Goal: Task Accomplishment & Management: Use online tool/utility

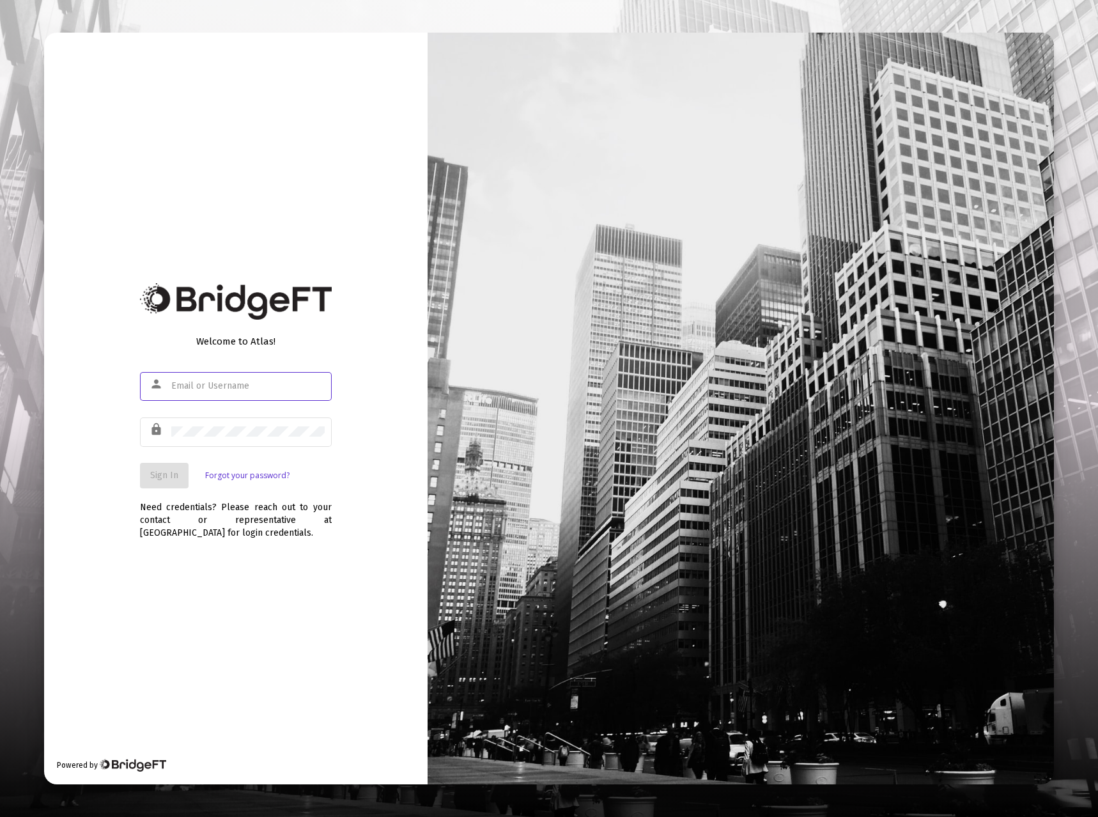
type input "bill@bullingtoncapital.com"
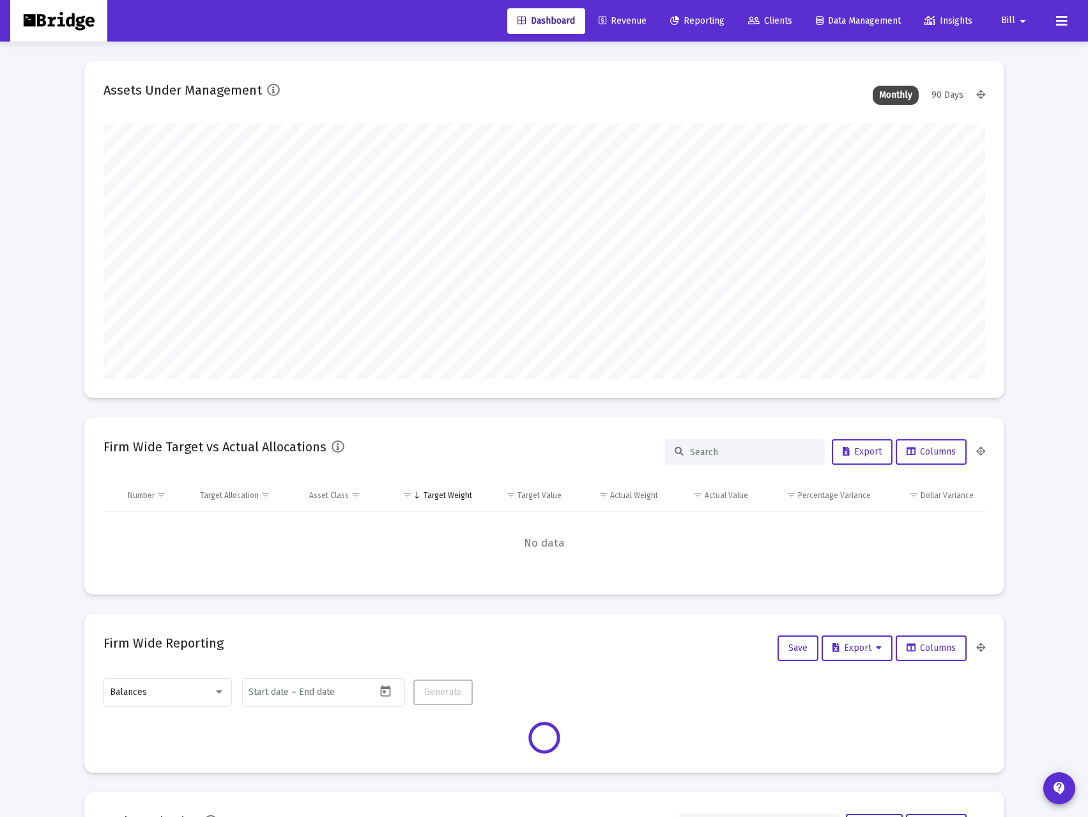
scroll to position [256, 882]
type input "[EMAIL_ADDRESS][DOMAIN_NAME]"
type input "[DATE]"
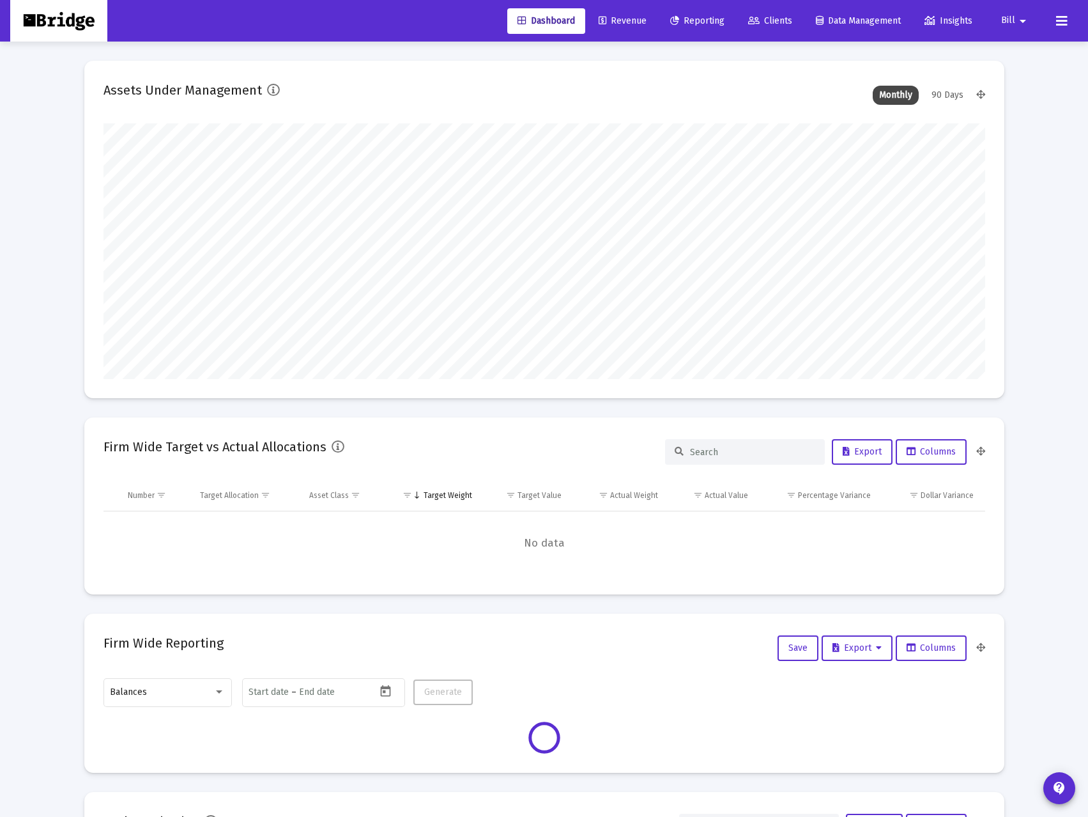
type input "[DATE]"
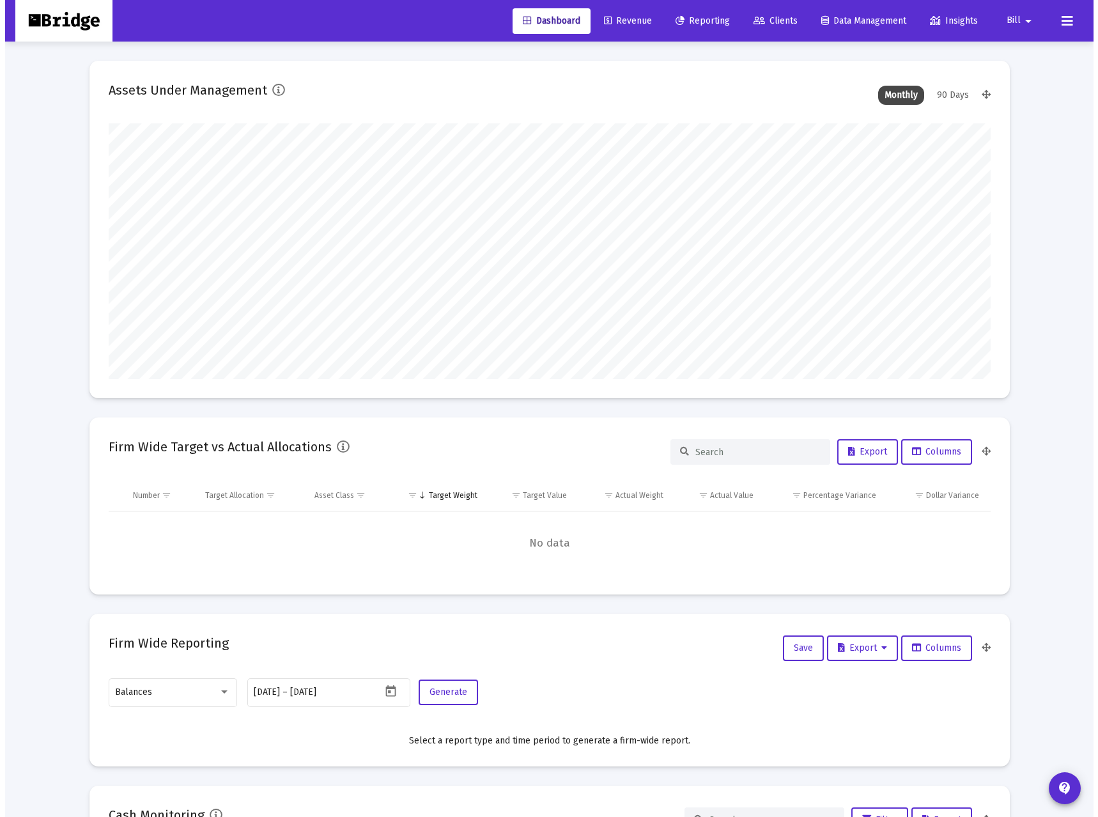
scroll to position [256, 412]
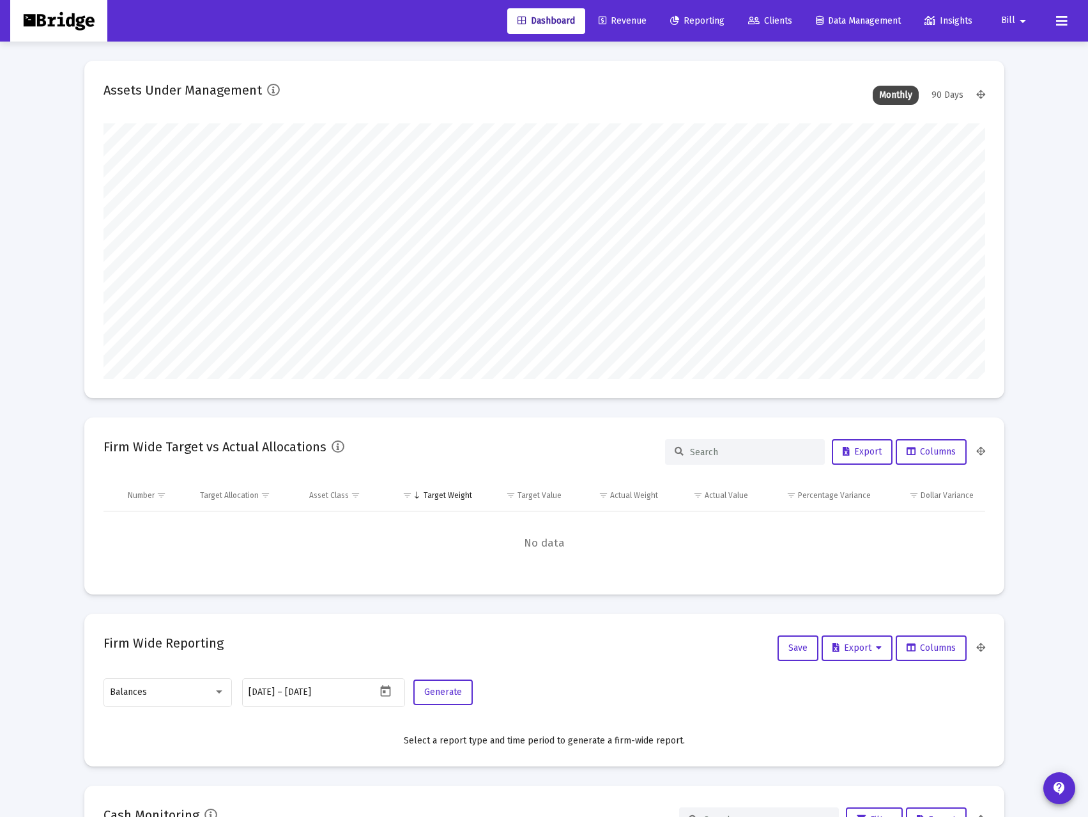
click at [626, 22] on span "Revenue" at bounding box center [623, 20] width 48 height 11
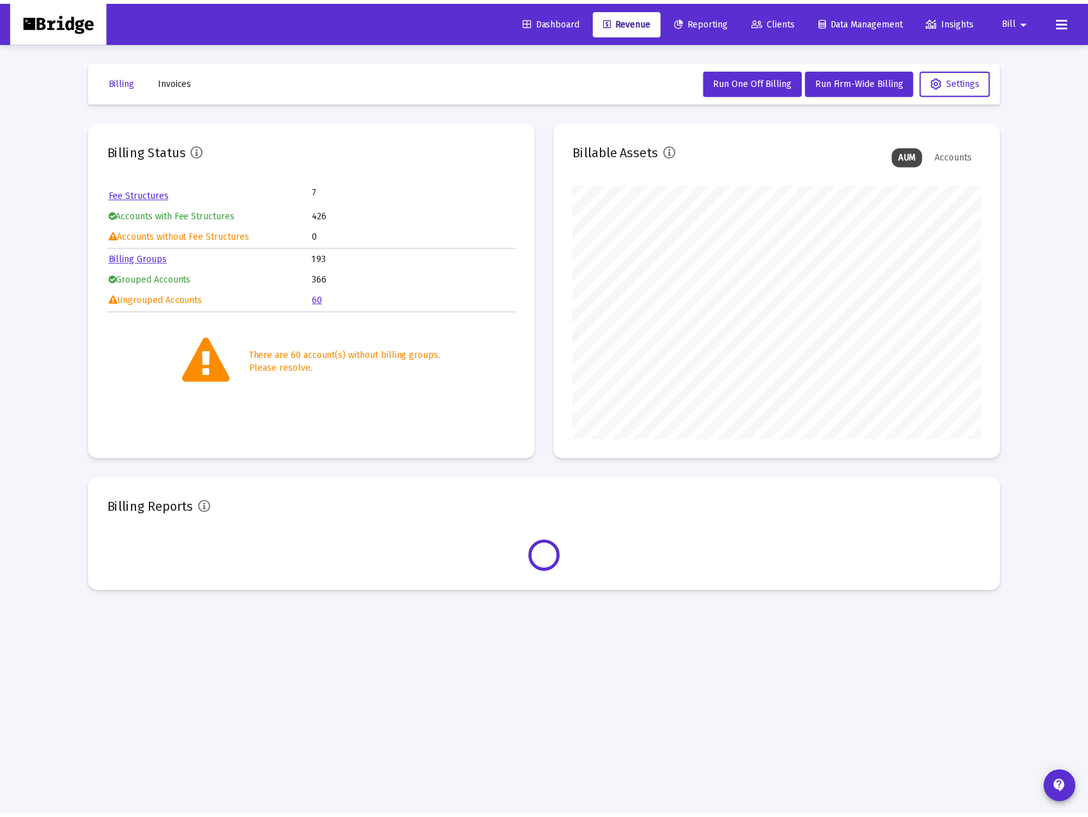
scroll to position [256, 412]
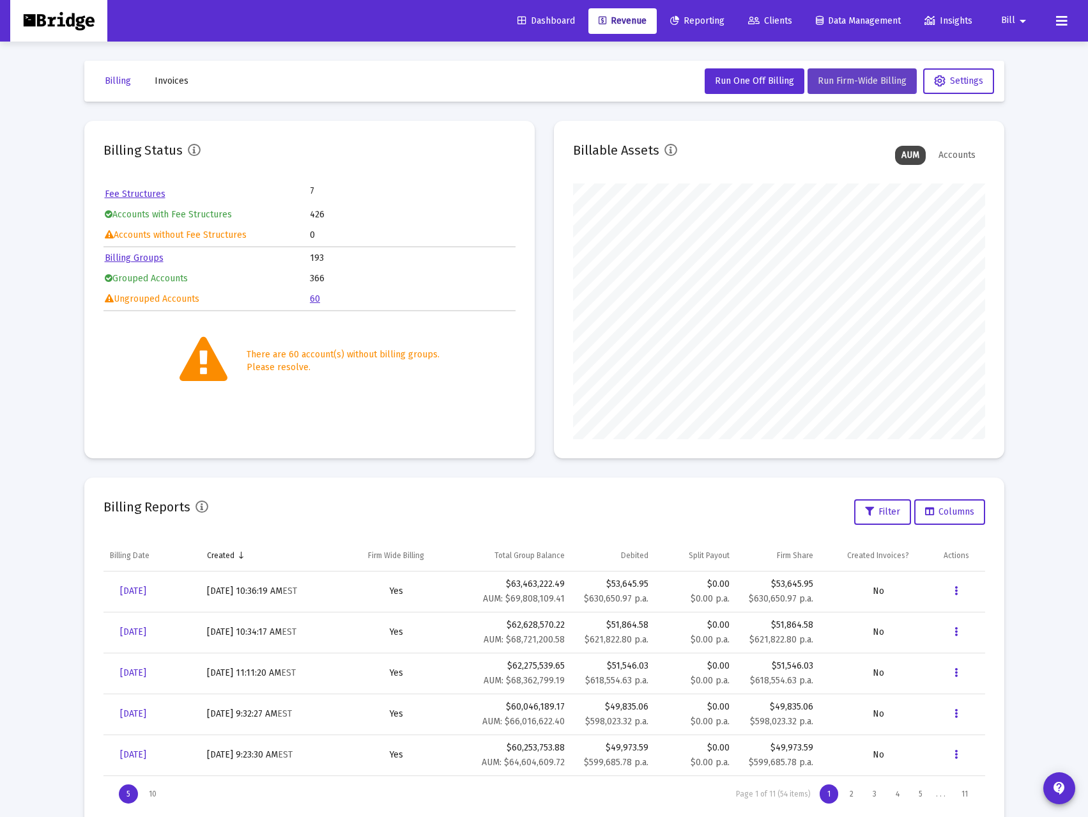
click at [842, 78] on span "Run Firm-Wide Billing" at bounding box center [862, 80] width 89 height 11
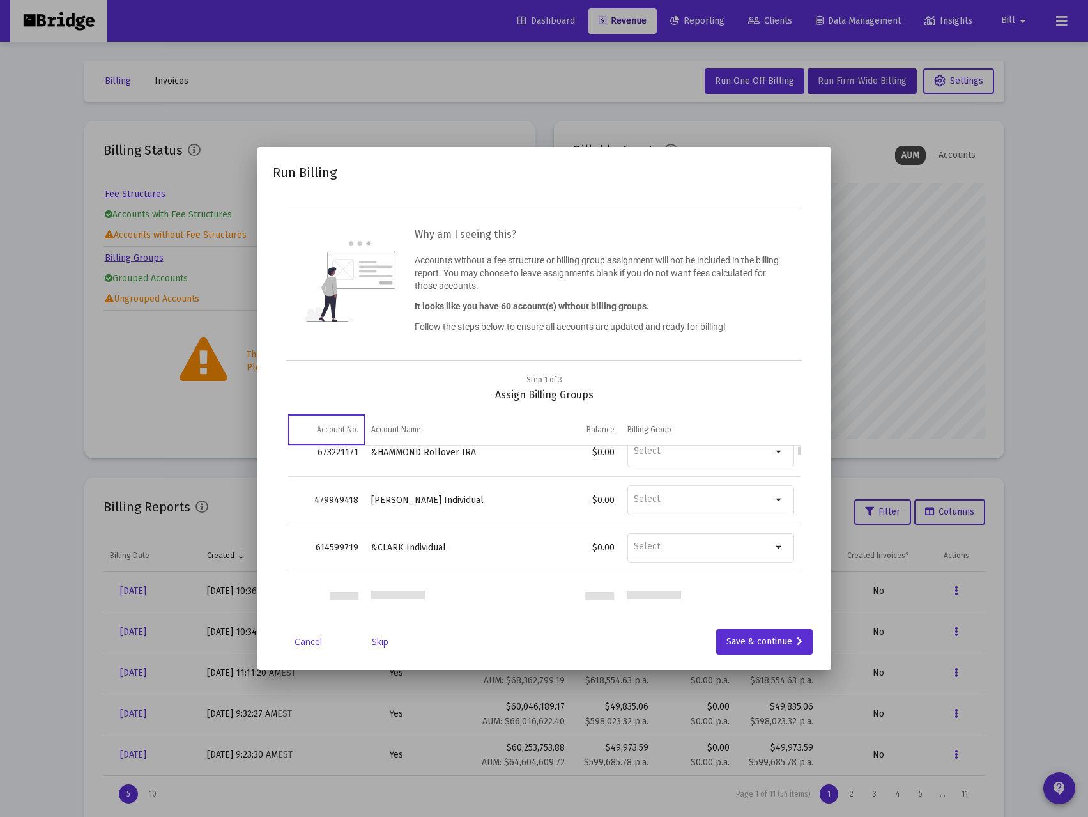
scroll to position [0, 0]
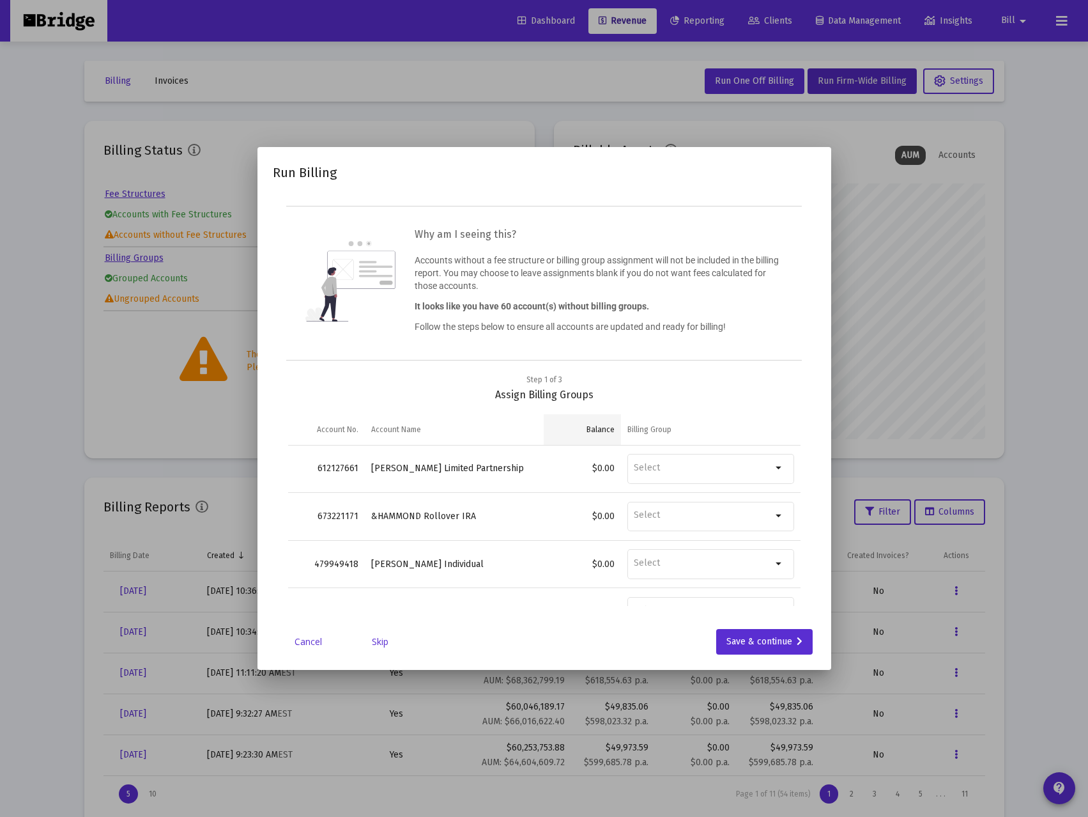
click at [608, 430] on div "Balance" at bounding box center [601, 429] width 28 height 10
drag, startPoint x: 607, startPoint y: 429, endPoint x: 600, endPoint y: 435, distance: 8.7
click at [600, 435] on body "Dashboard Revenue Reporting Clients Data Management Insights Bill arrow_drop_do…" at bounding box center [544, 408] width 1088 height 817
click at [599, 438] on td "Balance" at bounding box center [582, 429] width 77 height 31
click at [598, 428] on div "Balance" at bounding box center [601, 429] width 28 height 10
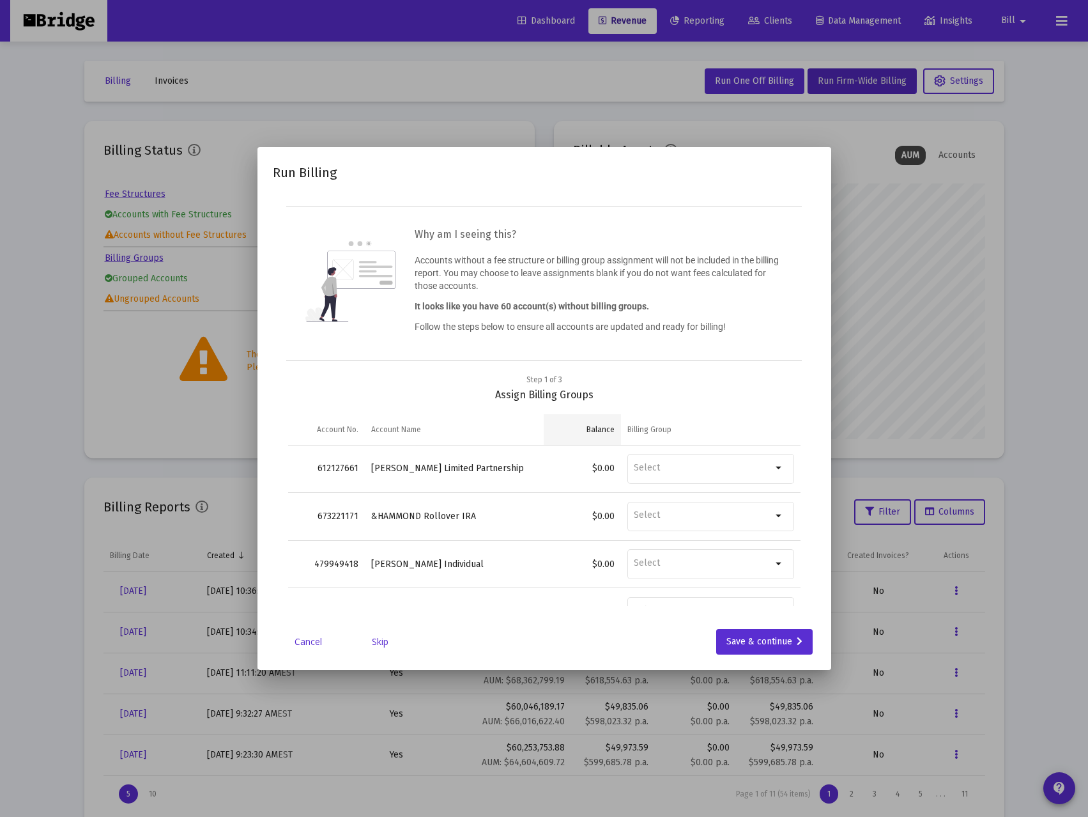
click at [596, 426] on div "Balance" at bounding box center [601, 429] width 28 height 10
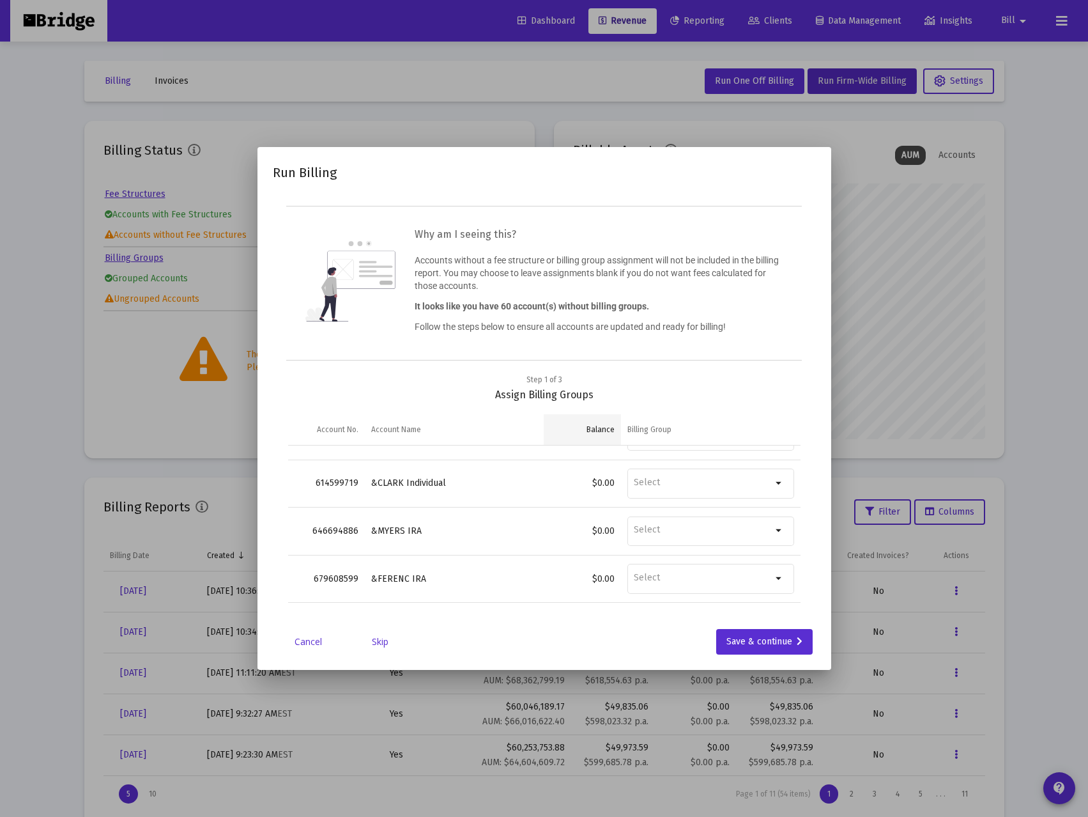
click at [592, 426] on div "Balance" at bounding box center [601, 429] width 28 height 10
click at [766, 642] on div "Save & continue" at bounding box center [765, 642] width 76 height 26
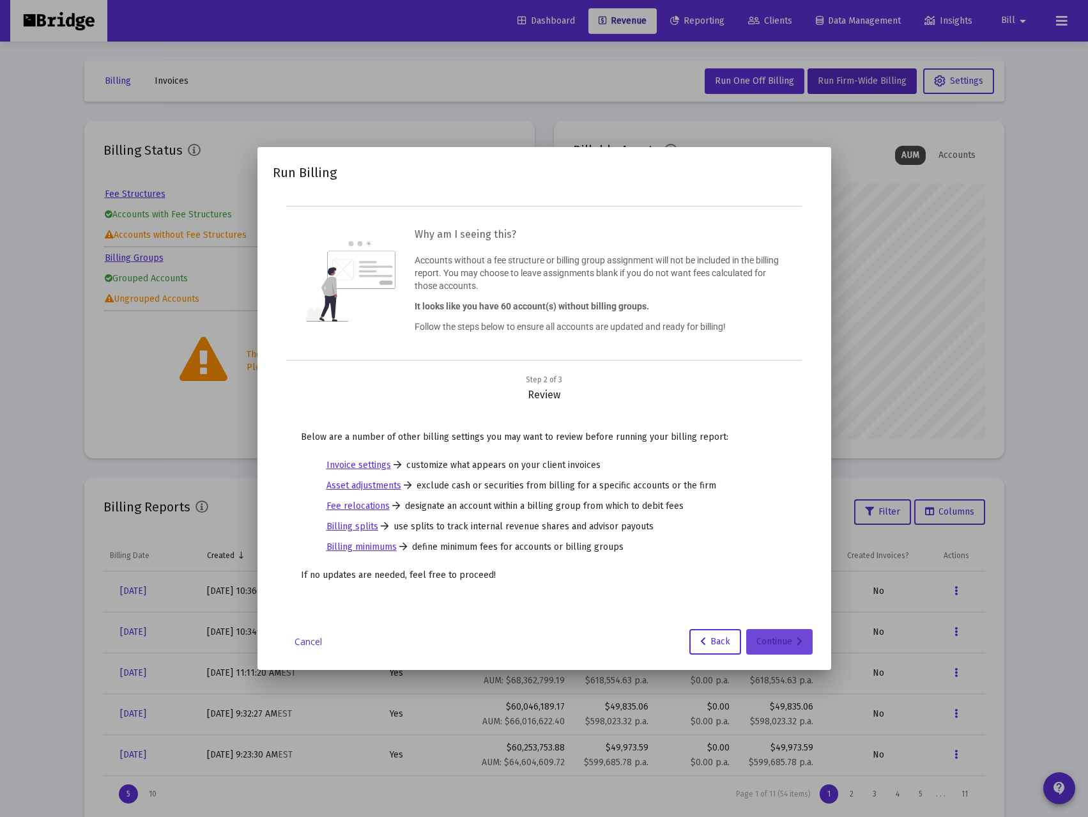
click at [771, 640] on div "Continue" at bounding box center [780, 642] width 46 height 26
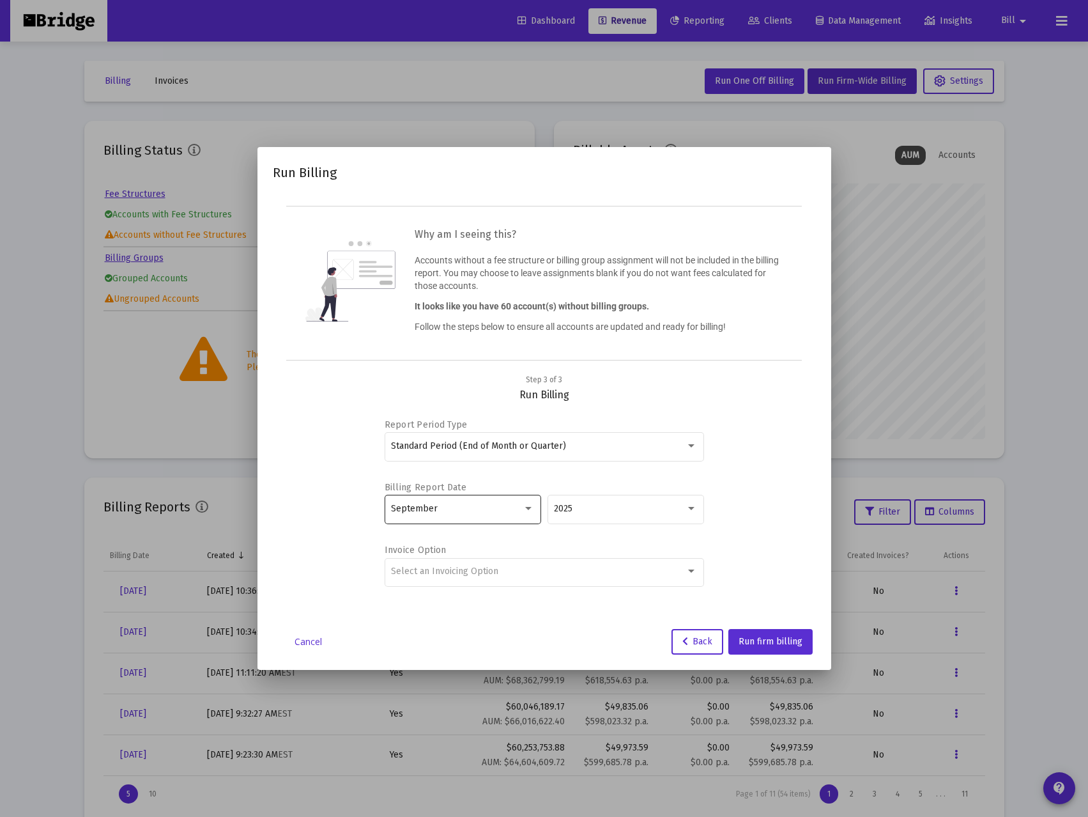
click at [501, 509] on div "September" at bounding box center [457, 509] width 132 height 10
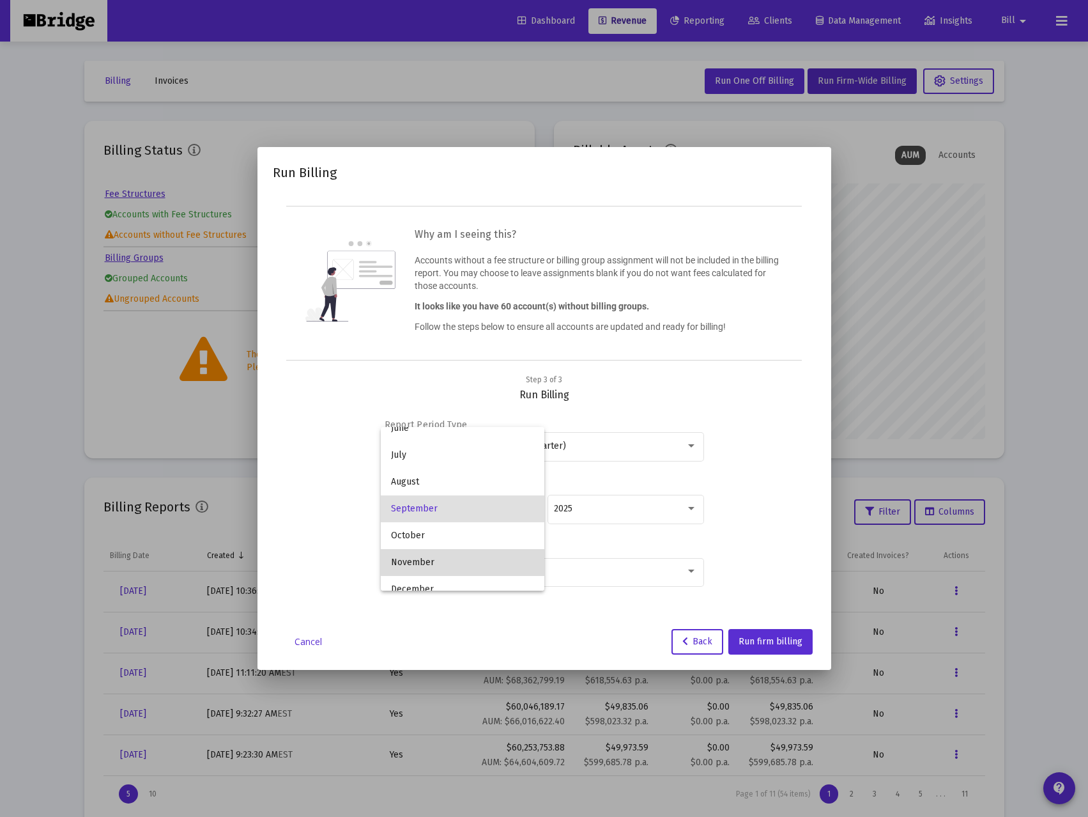
click at [479, 560] on span "November" at bounding box center [462, 562] width 143 height 27
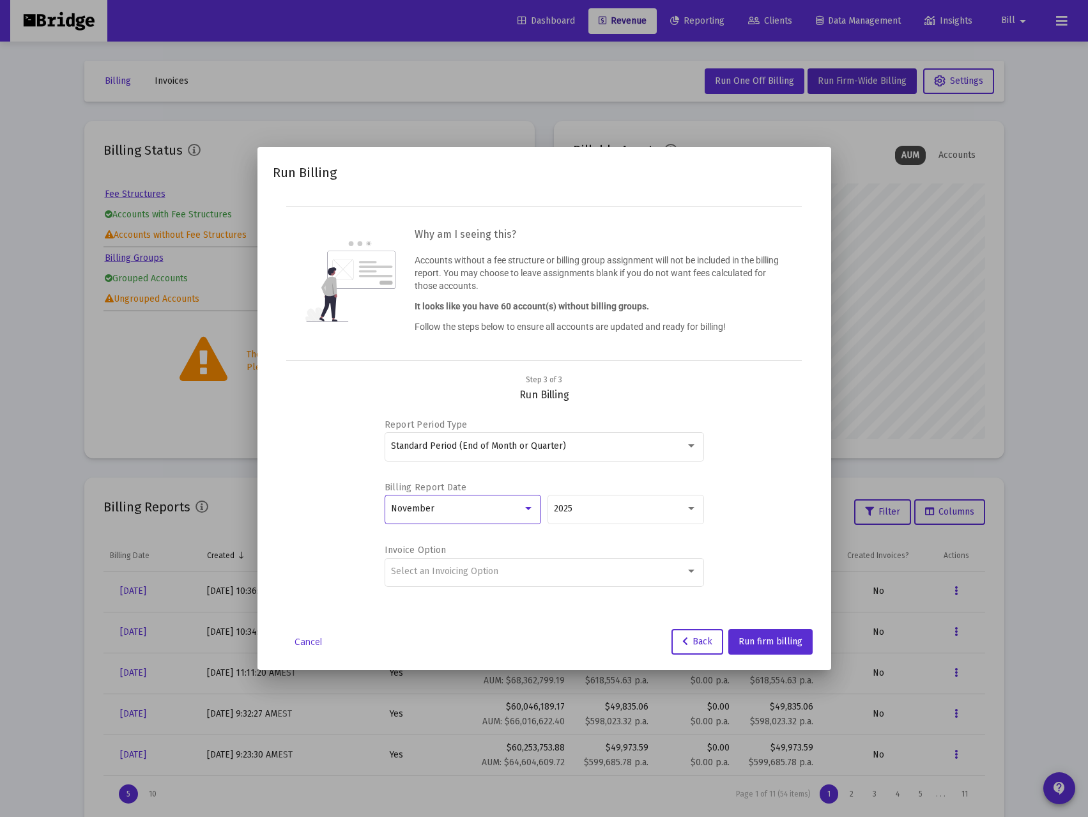
click at [475, 510] on div "November" at bounding box center [457, 509] width 132 height 10
click at [461, 458] on span "September" at bounding box center [462, 455] width 143 height 27
click at [540, 573] on div "Select an Invoicing Option" at bounding box center [538, 571] width 295 height 10
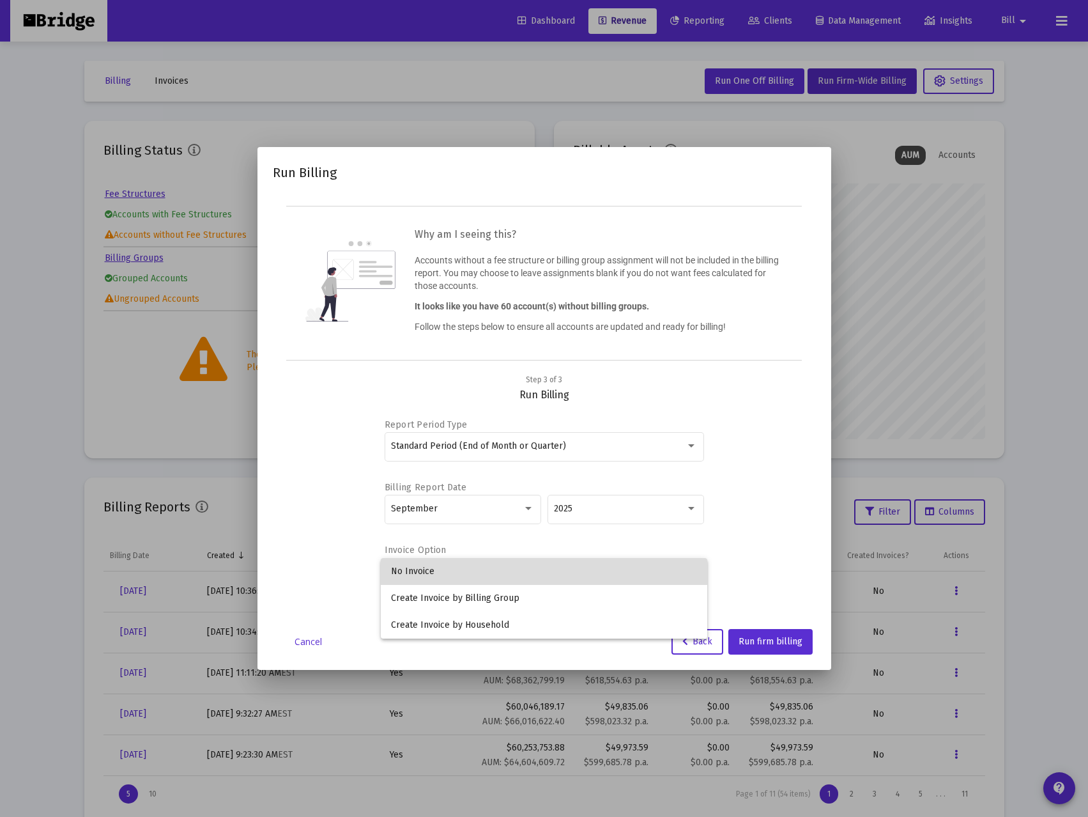
click at [540, 573] on span "No Invoice" at bounding box center [544, 571] width 306 height 27
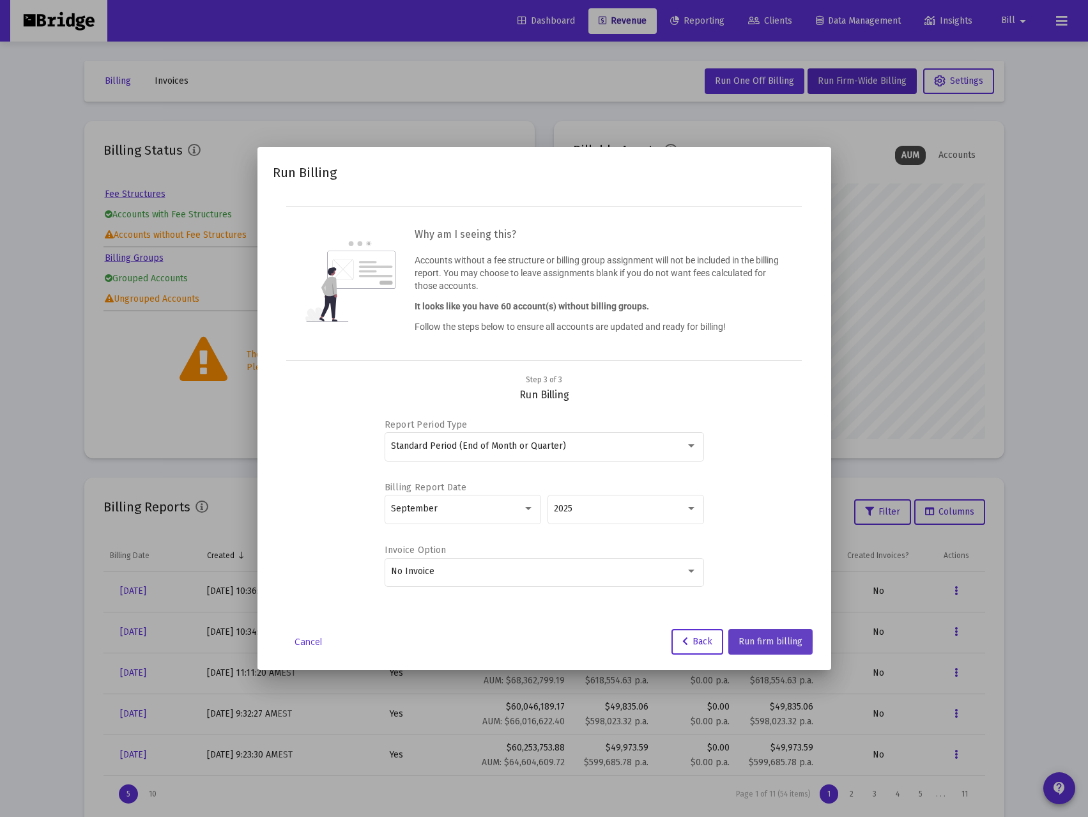
click at [764, 640] on span "Run firm billing" at bounding box center [771, 641] width 64 height 11
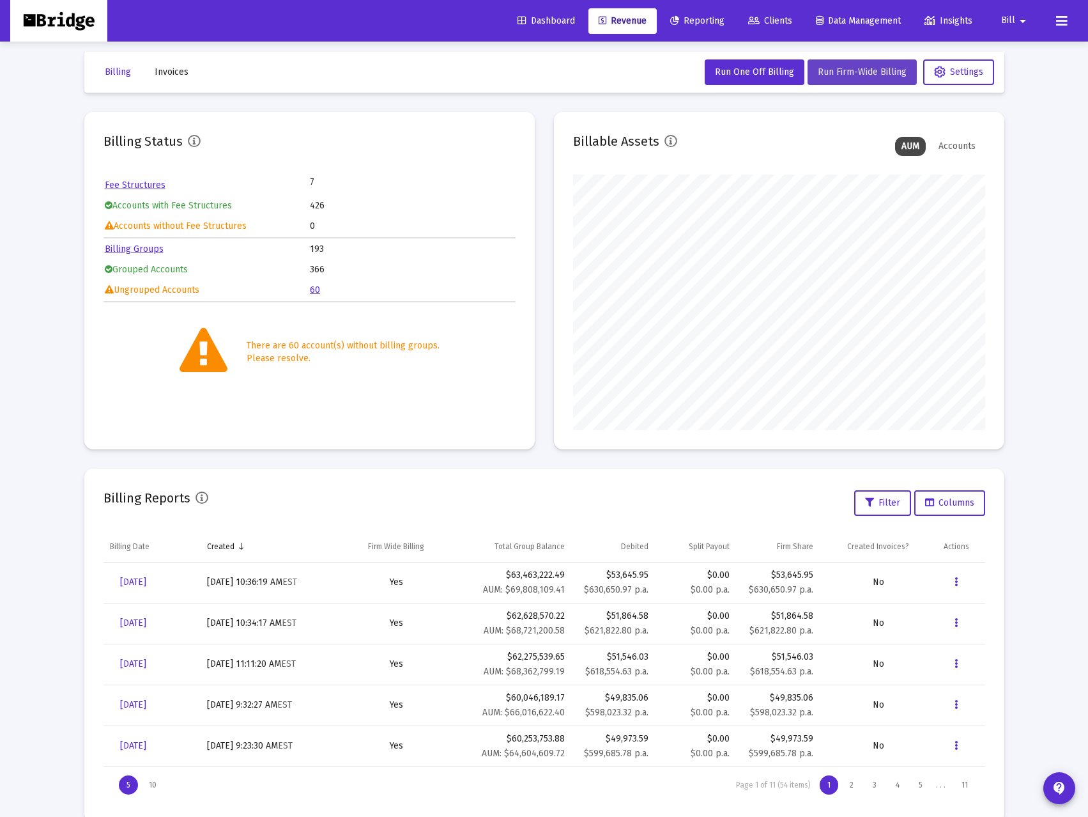
scroll to position [0, 0]
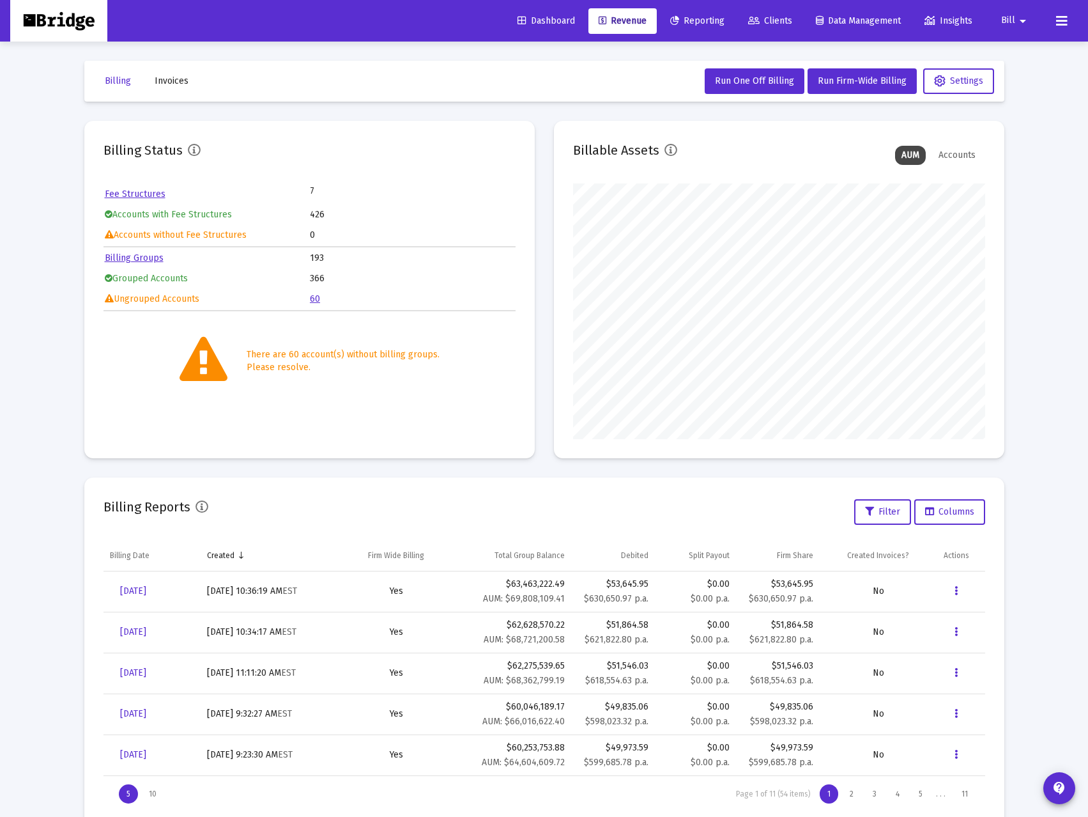
scroll to position [256, 412]
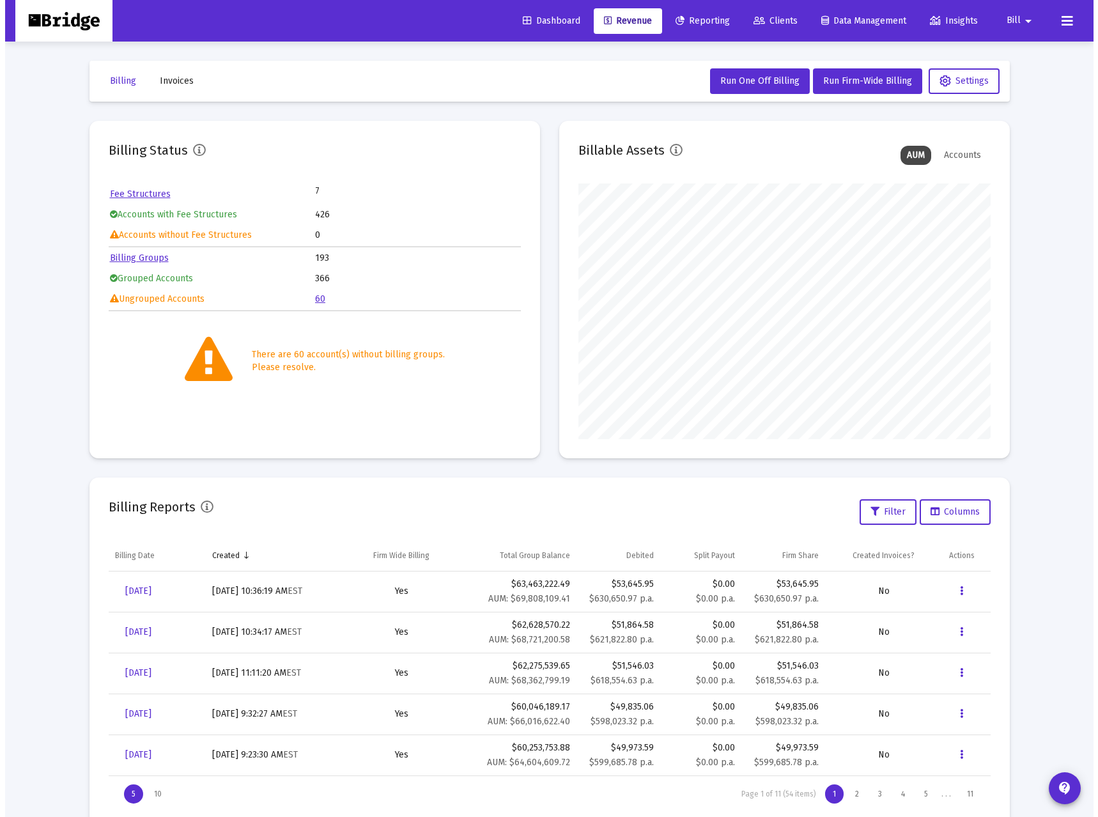
scroll to position [256, 412]
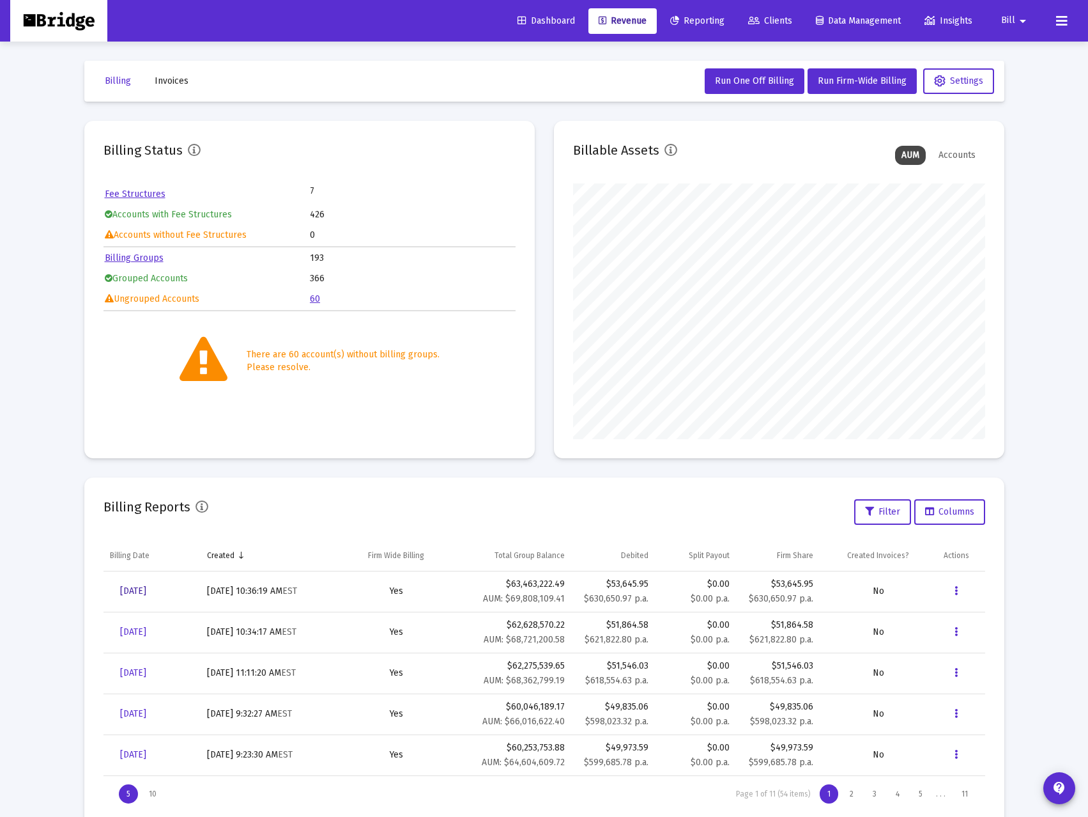
click at [142, 591] on span "[DATE]" at bounding box center [133, 590] width 26 height 11
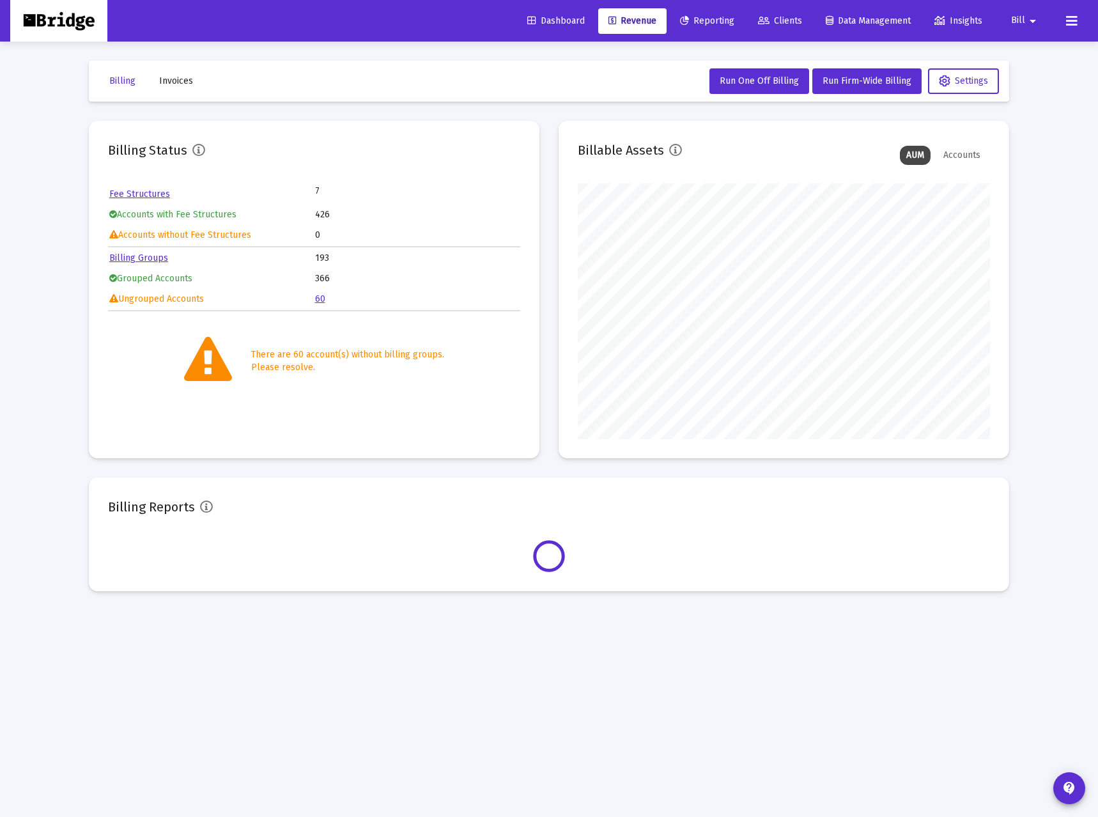
scroll to position [256, 412]
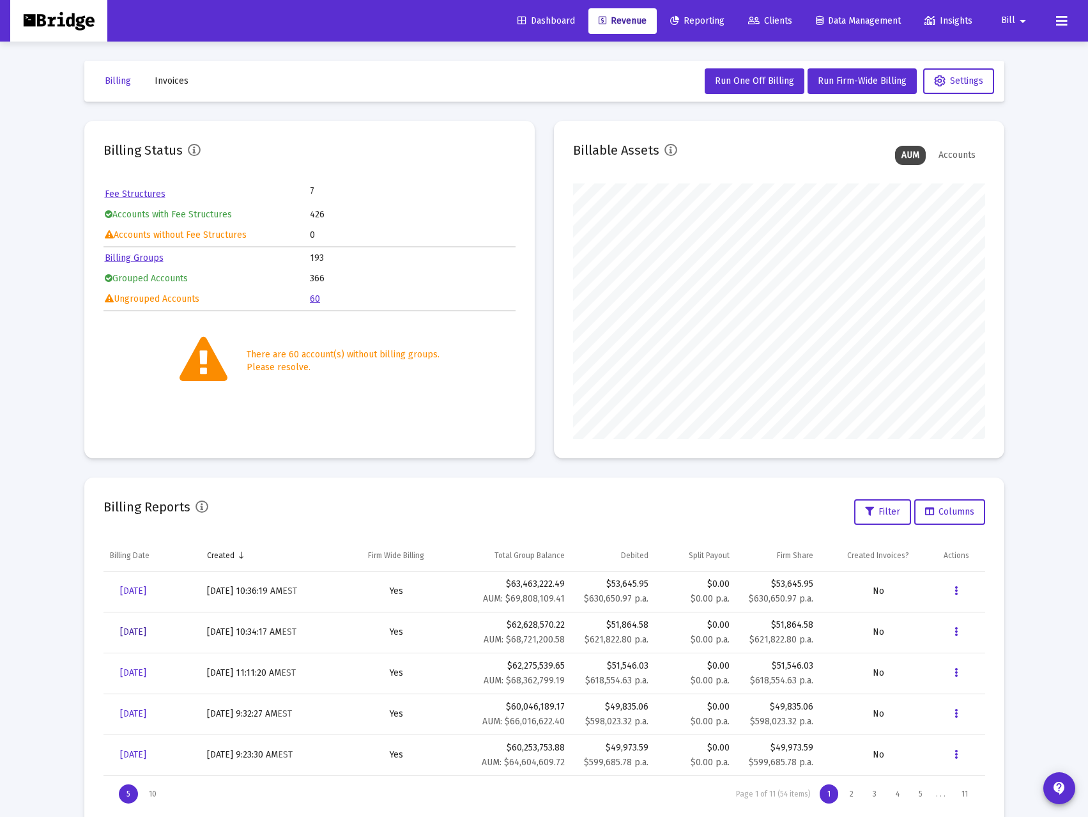
drag, startPoint x: 151, startPoint y: 631, endPoint x: 157, endPoint y: 628, distance: 6.6
click at [146, 631] on span "[DATE]" at bounding box center [133, 631] width 26 height 11
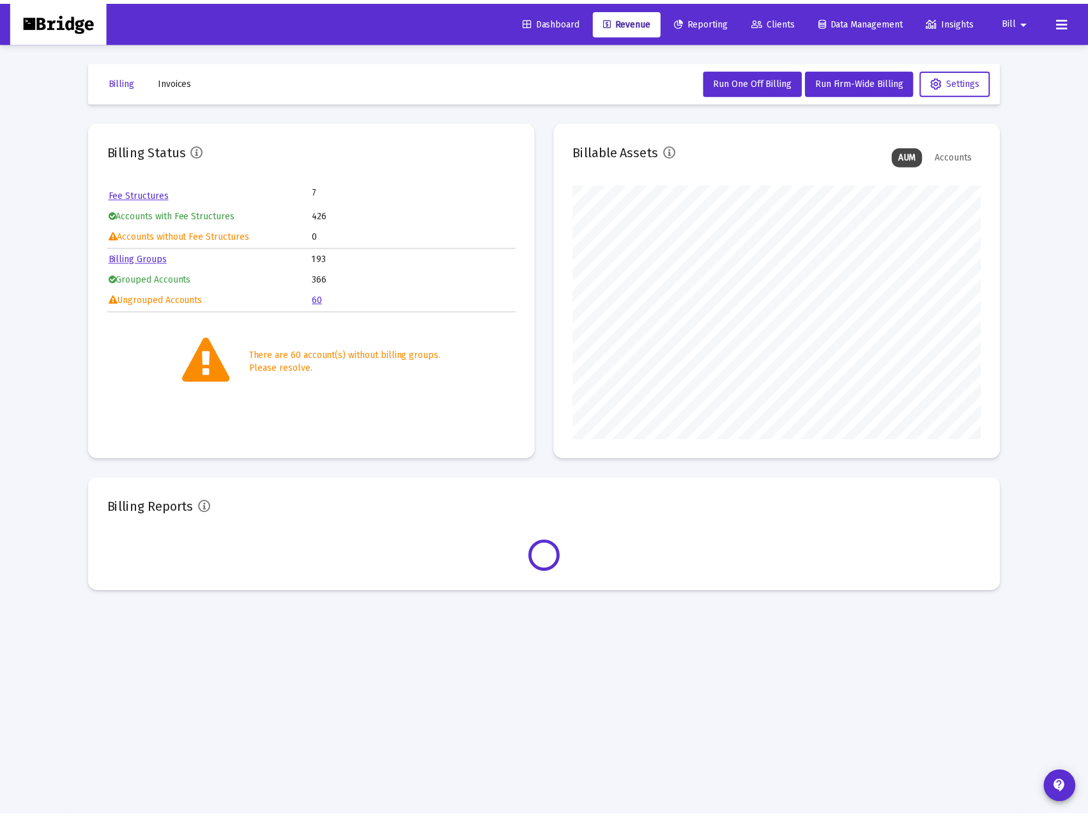
scroll to position [256, 412]
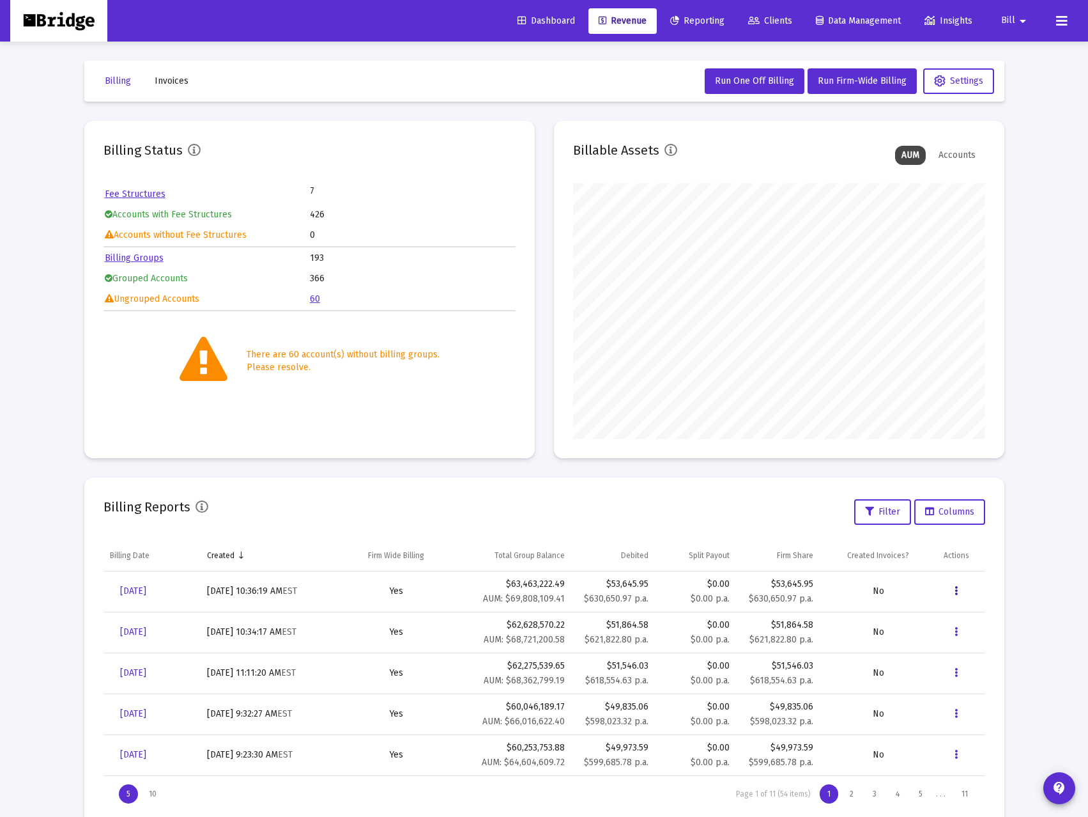
click at [957, 594] on icon "Data grid" at bounding box center [956, 590] width 3 height 15
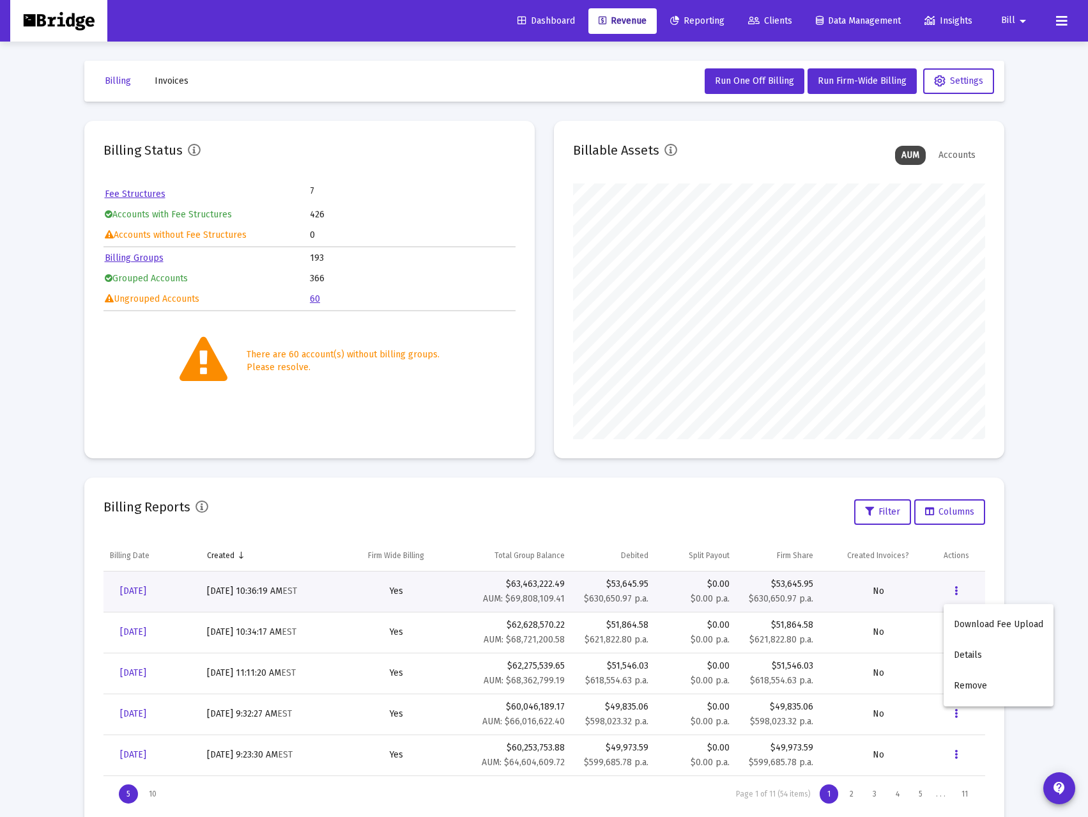
click at [65, 485] on div at bounding box center [544, 408] width 1088 height 817
click at [340, 351] on div "There are 60 account(s) without billing groups." at bounding box center [343, 354] width 193 height 13
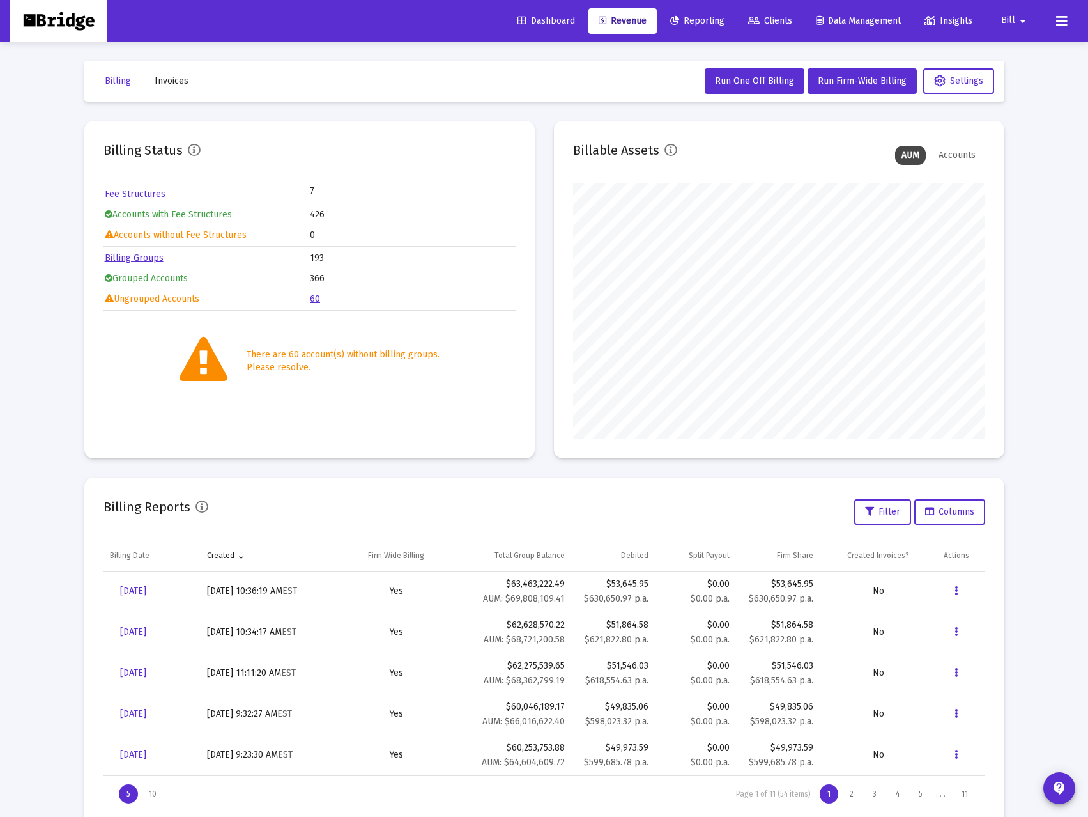
scroll to position [256, 412]
click at [961, 157] on div "Accounts" at bounding box center [957, 155] width 50 height 19
click at [913, 153] on div "AUM" at bounding box center [910, 155] width 31 height 19
click at [1002, 19] on span "Bill" at bounding box center [1008, 20] width 14 height 11
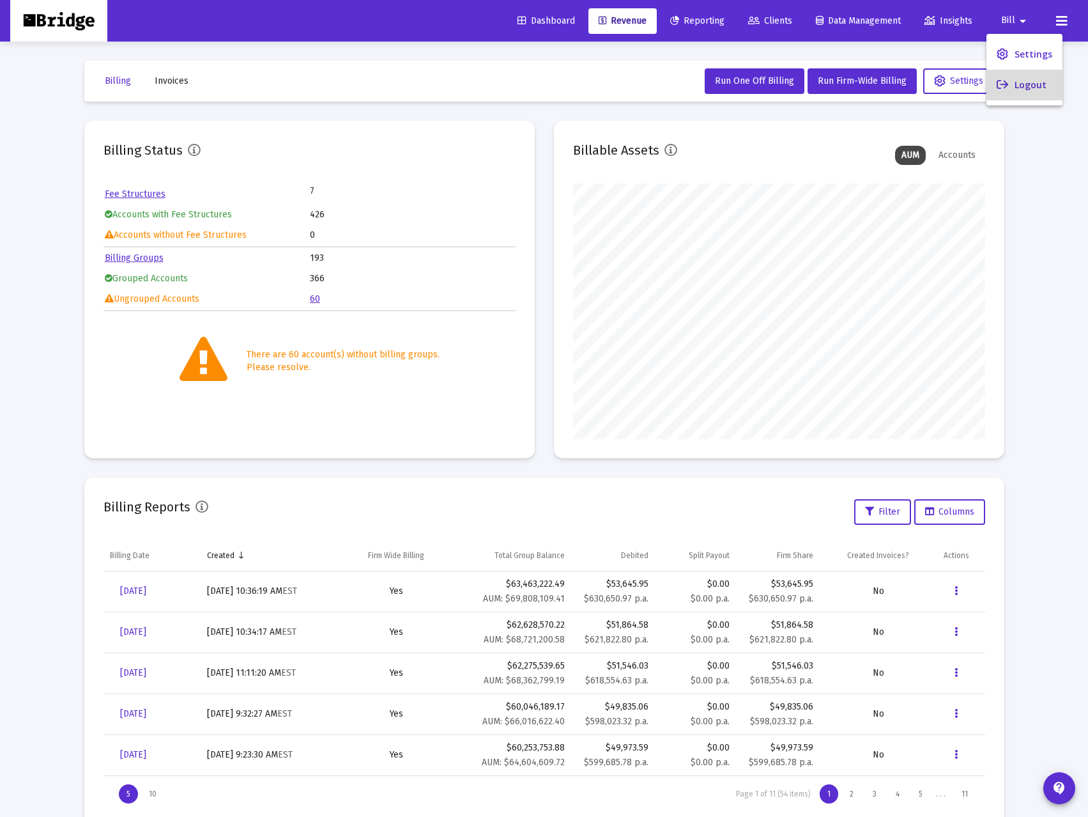
click at [1026, 89] on button "Logout" at bounding box center [1025, 85] width 76 height 31
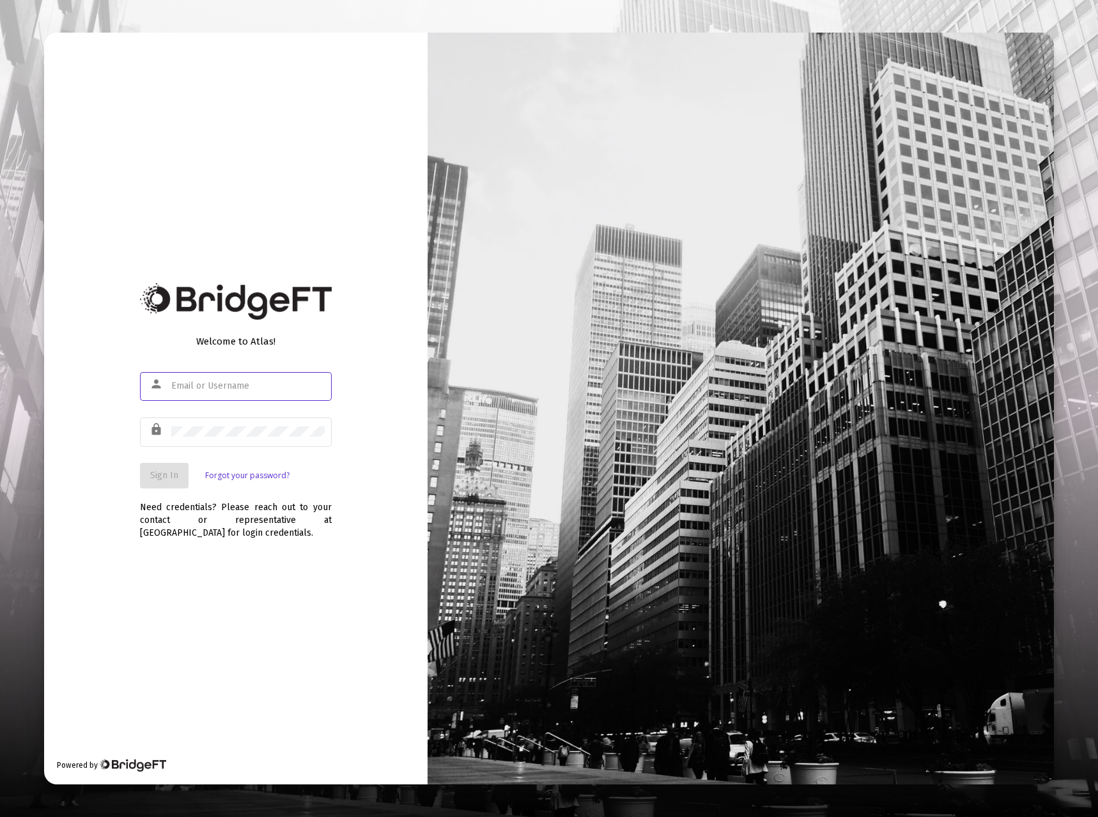
type input "[EMAIL_ADDRESS][DOMAIN_NAME]"
click at [160, 468] on button "Sign In" at bounding box center [164, 476] width 49 height 26
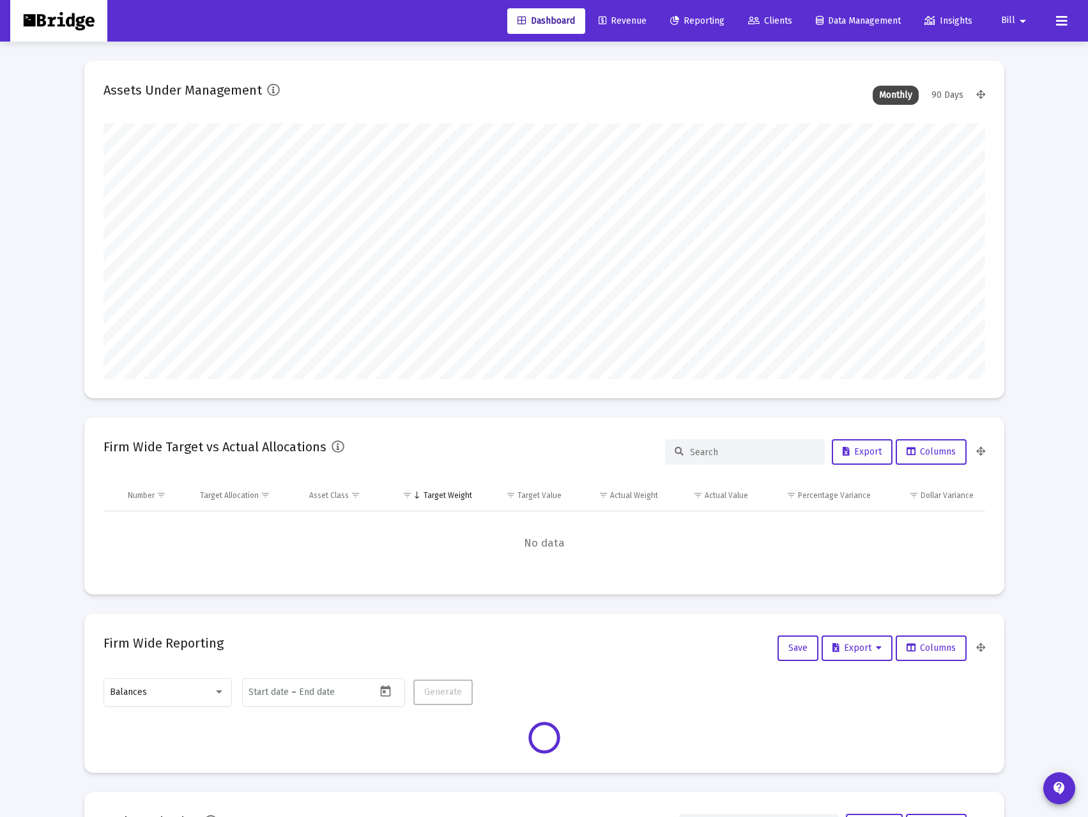
type input "2025-09-30"
type input "bill@bullingtoncapital.com"
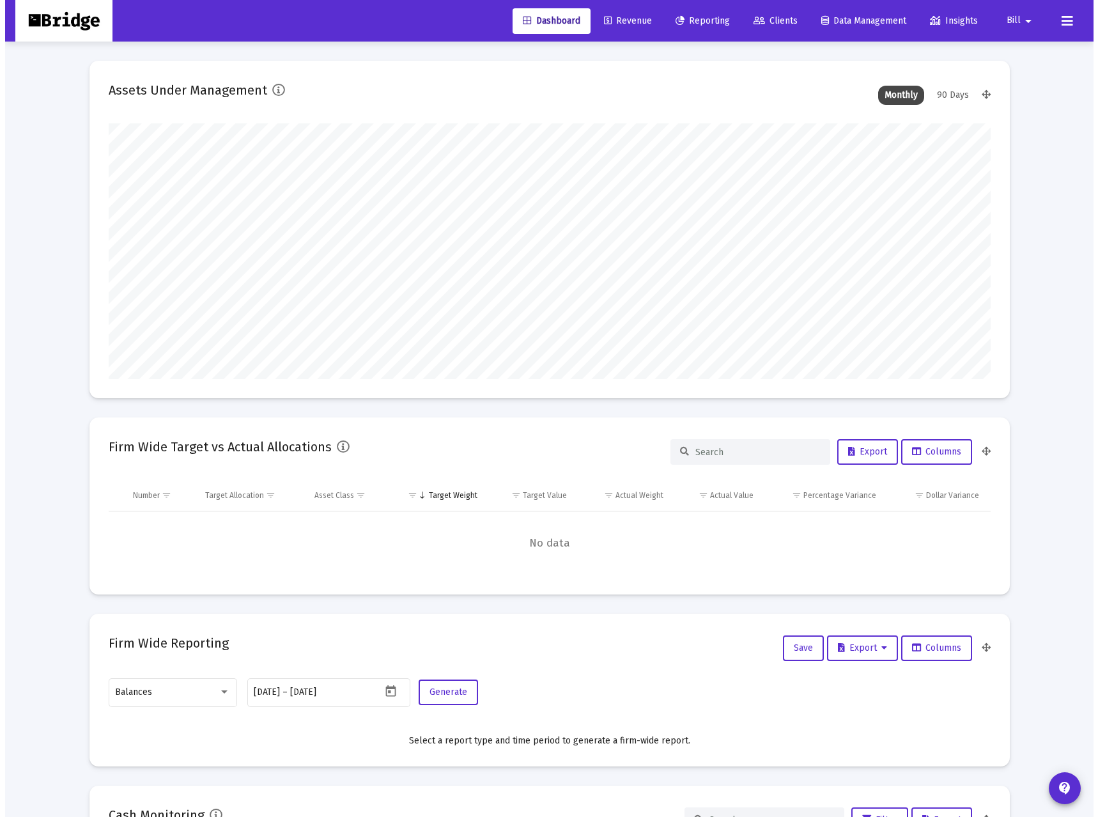
scroll to position [256, 475]
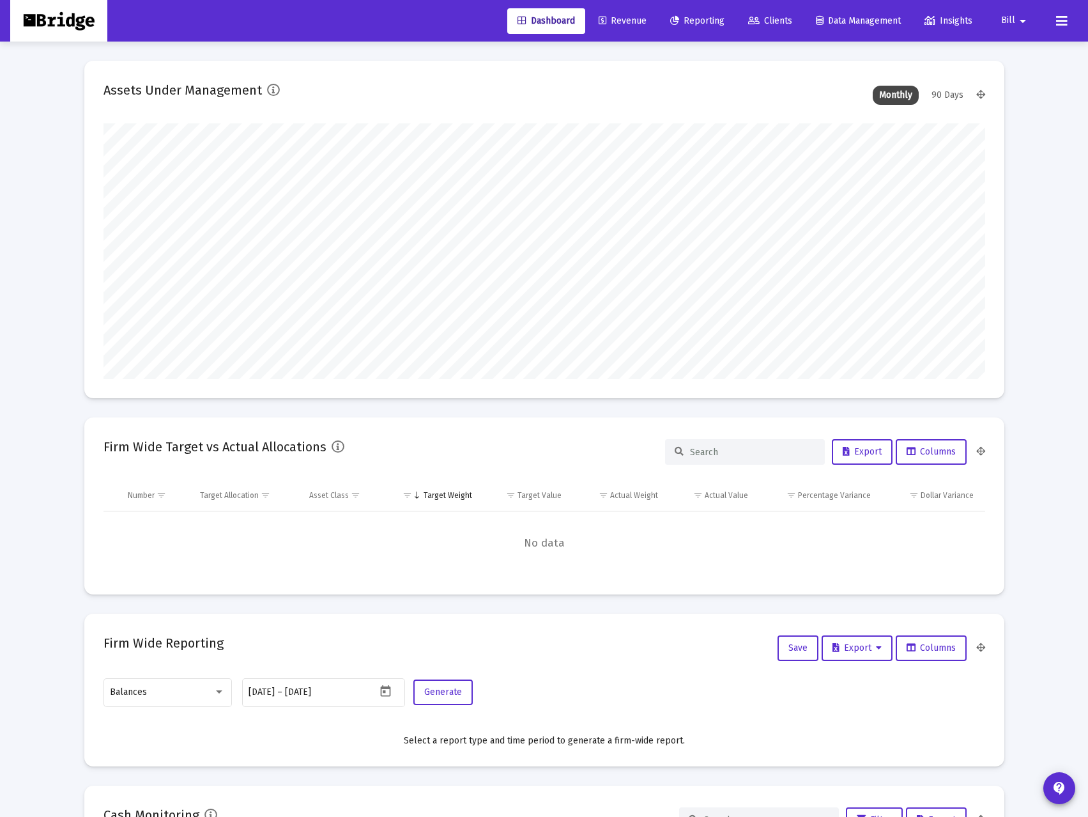
click at [623, 19] on span "Revenue" at bounding box center [623, 20] width 48 height 11
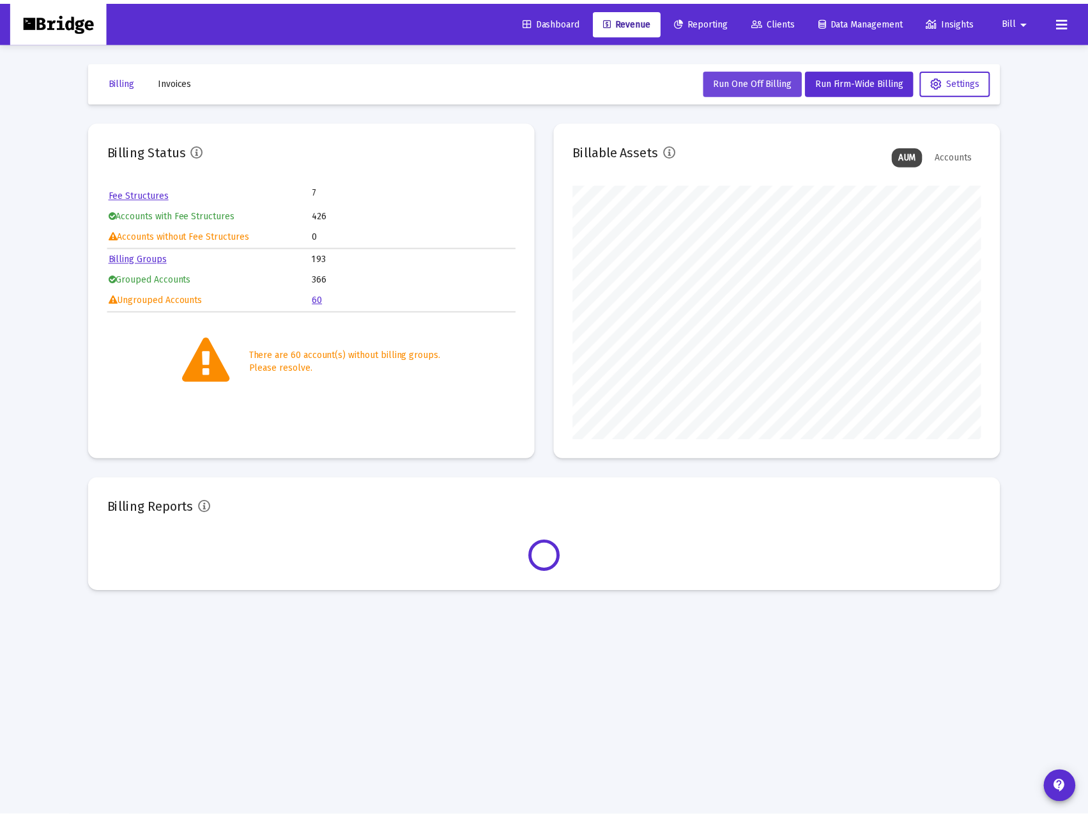
scroll to position [256, 412]
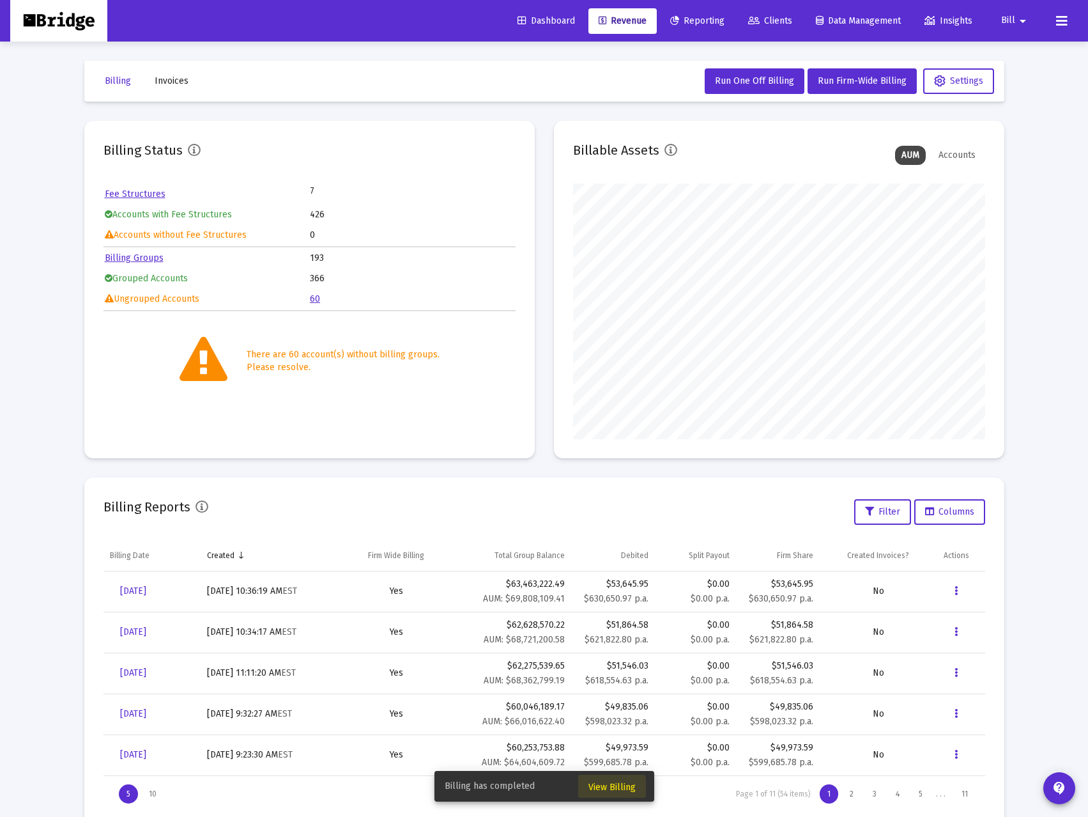
click at [598, 787] on span "View Billing" at bounding box center [612, 787] width 47 height 11
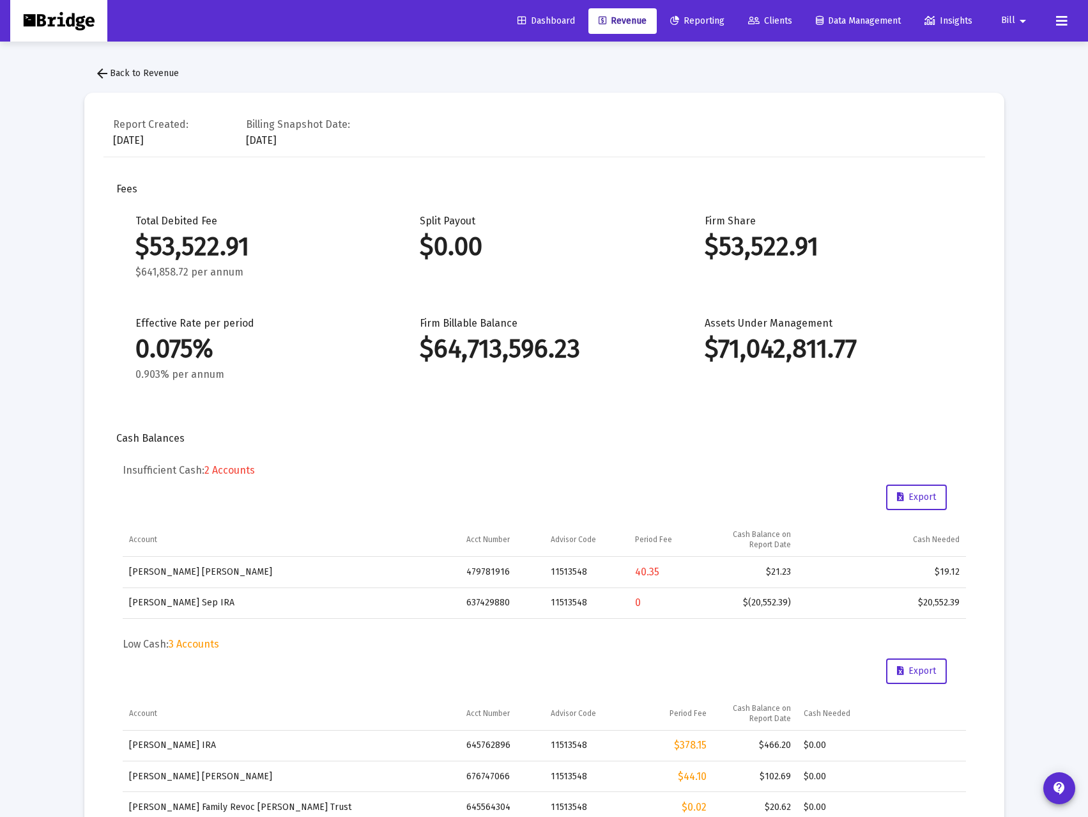
click at [622, 17] on span "Revenue" at bounding box center [623, 20] width 48 height 11
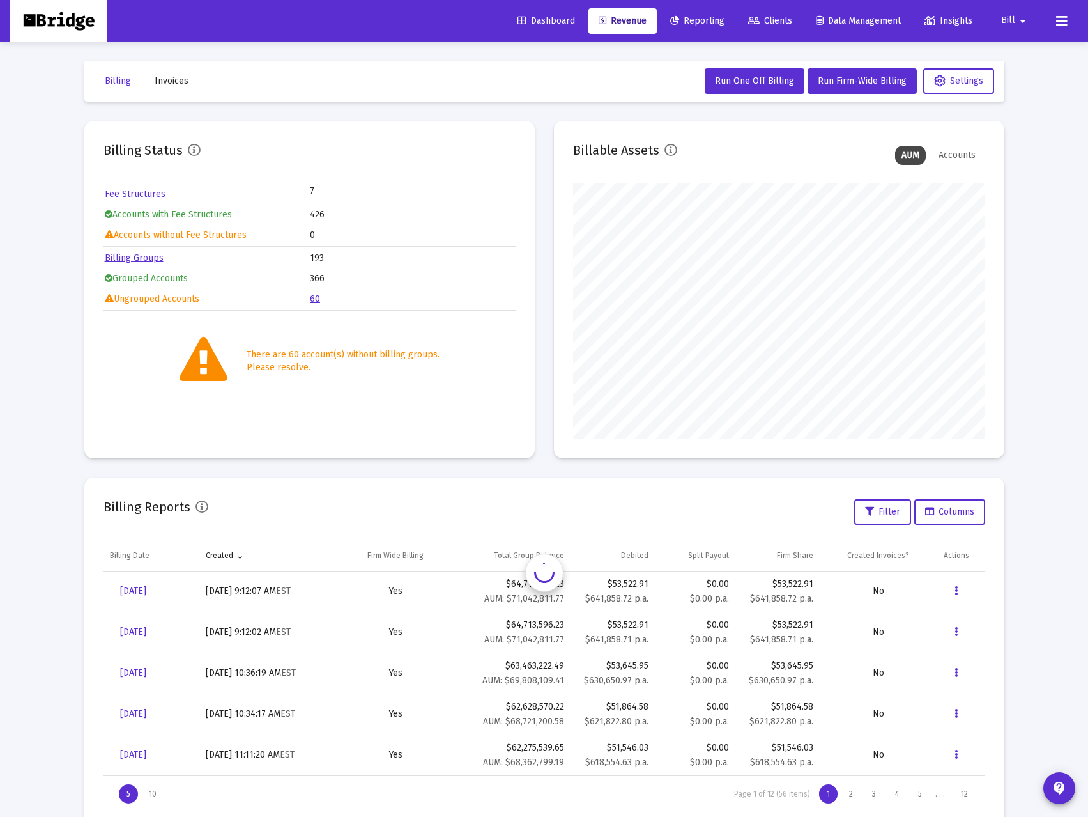
scroll to position [256, 412]
click at [957, 591] on icon "Data grid" at bounding box center [956, 590] width 3 height 15
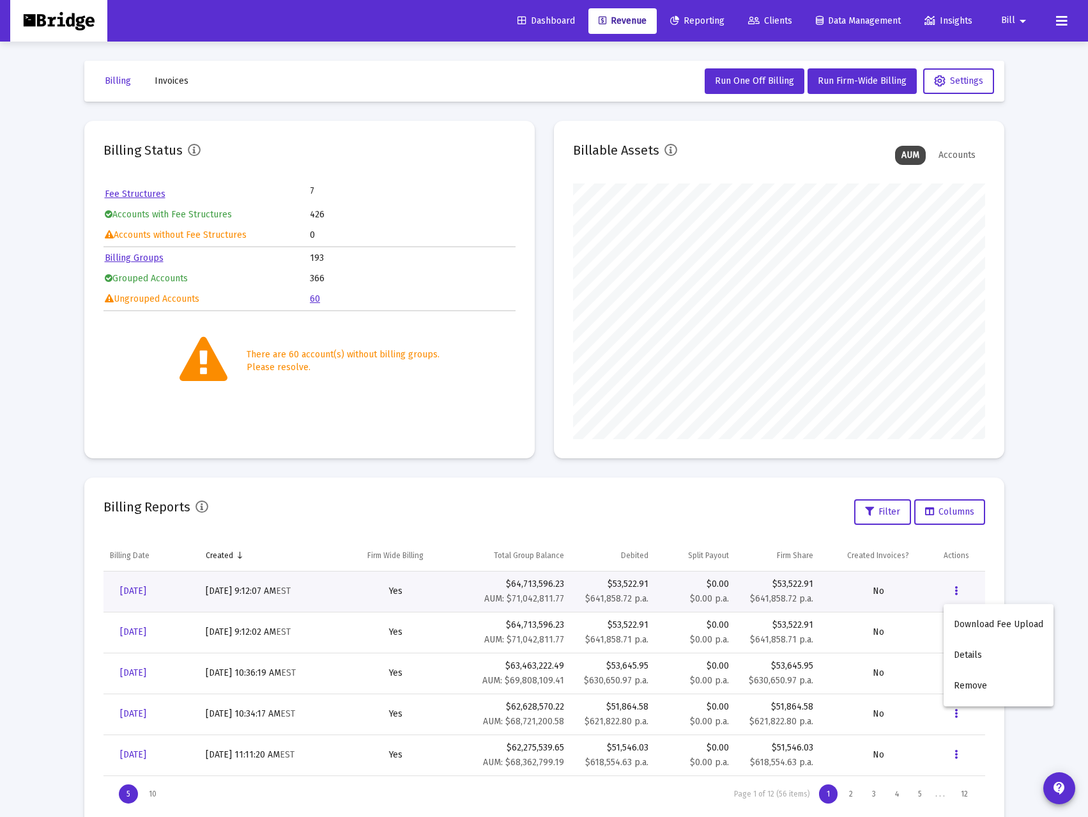
click at [1001, 624] on button "Download Fee Upload" at bounding box center [999, 624] width 110 height 31
click at [1009, 18] on span "Bill" at bounding box center [1008, 20] width 14 height 11
click at [1029, 84] on button "Logout" at bounding box center [1025, 85] width 76 height 31
